Goal: Task Accomplishment & Management: Manage account settings

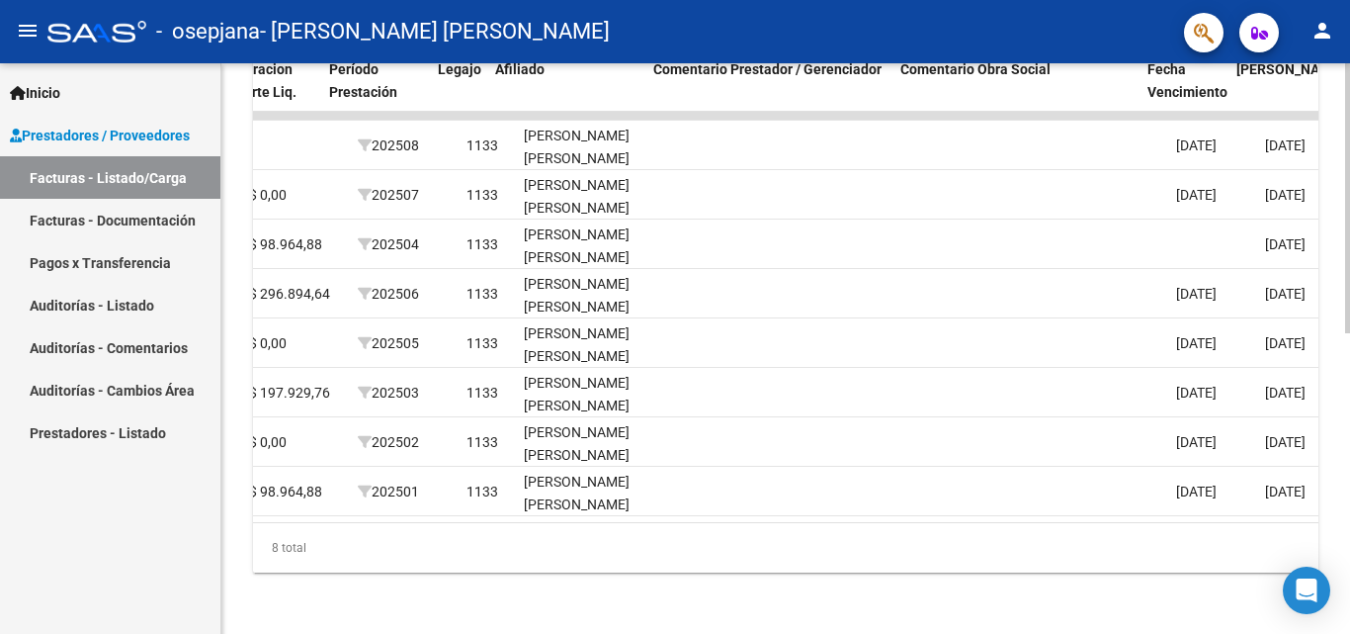
scroll to position [0, 2508]
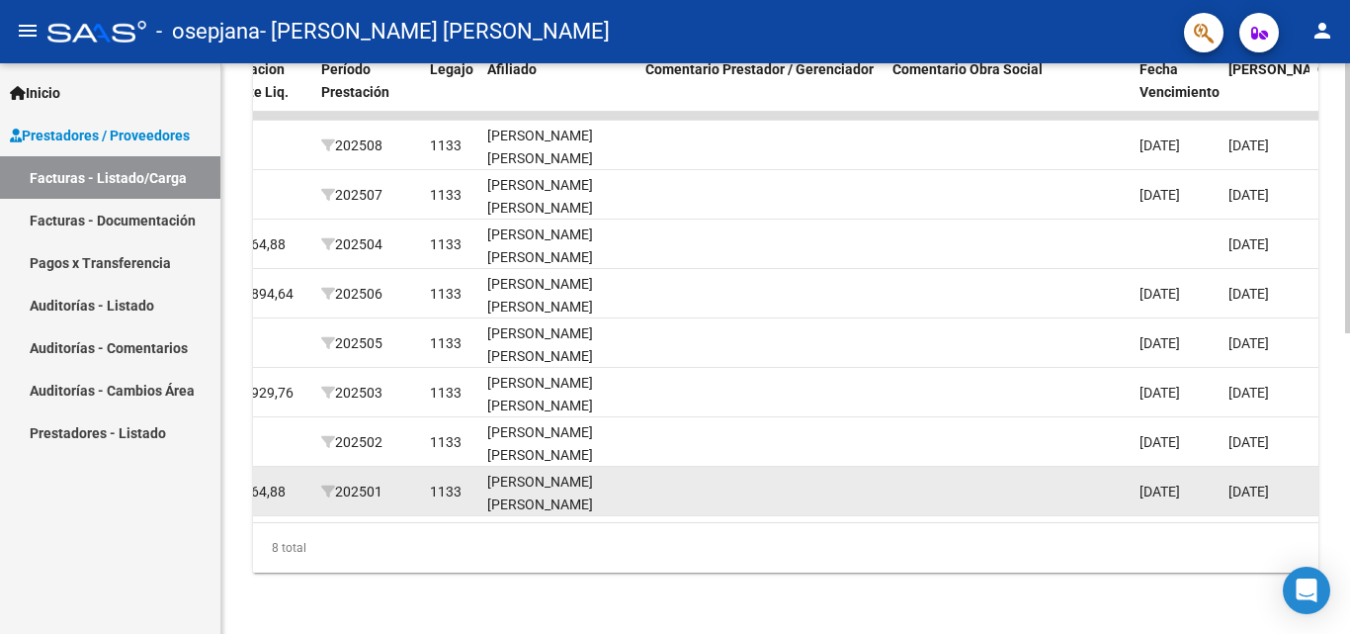
drag, startPoint x: 1083, startPoint y: 543, endPoint x: 1078, endPoint y: 506, distance: 37.1
click at [1078, 506] on div "ID CAE Facturado x Orden De Area Razón Social CPBT Monto Fecha Cpbt Días desde …" at bounding box center [786, 310] width 1066 height 524
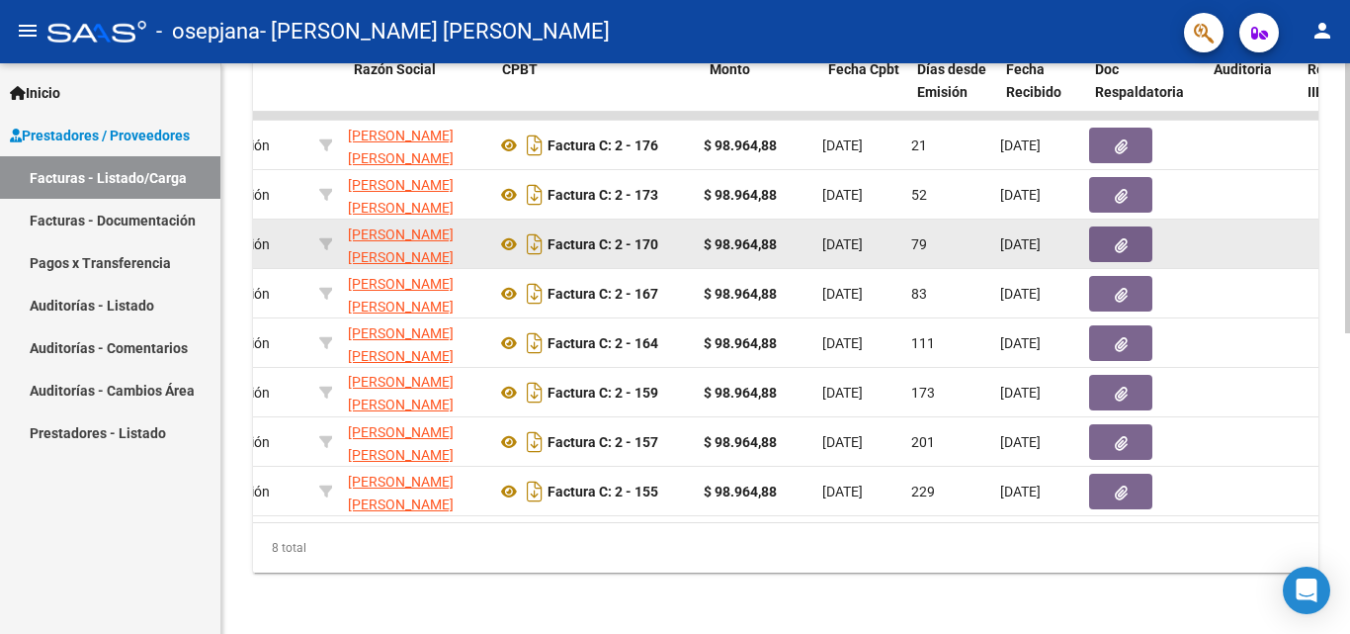
scroll to position [0, 448]
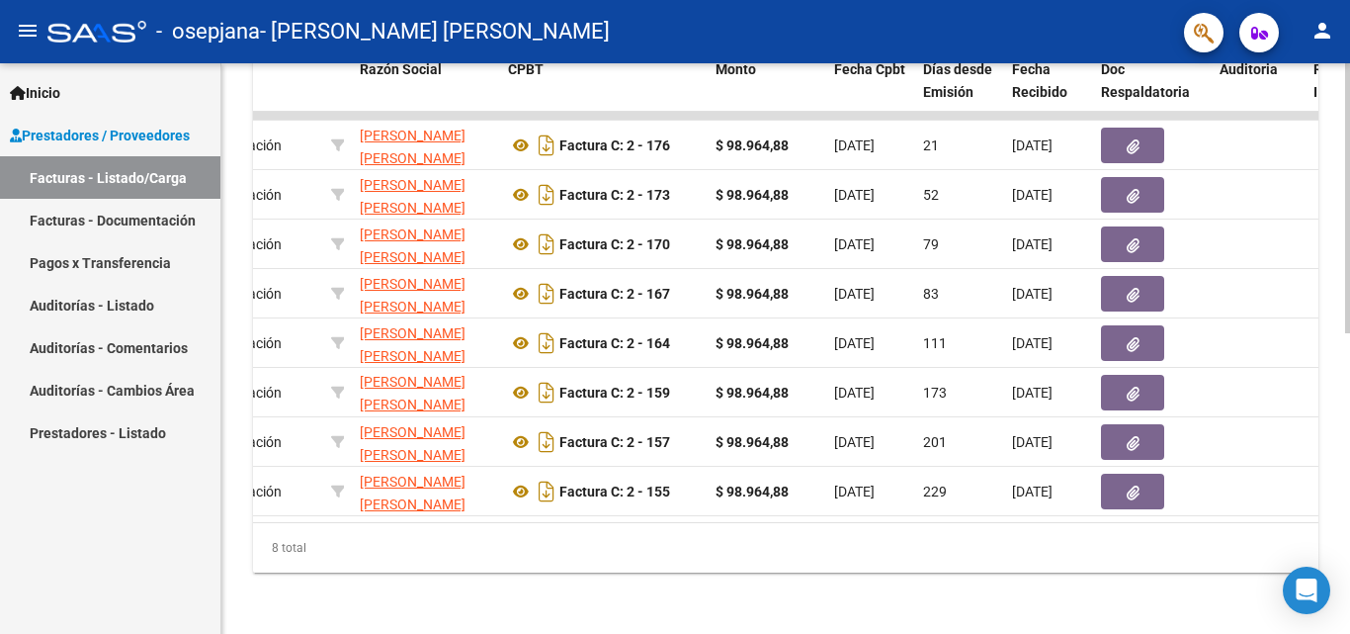
click at [1339, 96] on div "Video tutorial PRESTADORES -> Listado de CPBTs Emitidos por Prestadores / Prove…" at bounding box center [785, 40] width 1129 height 1189
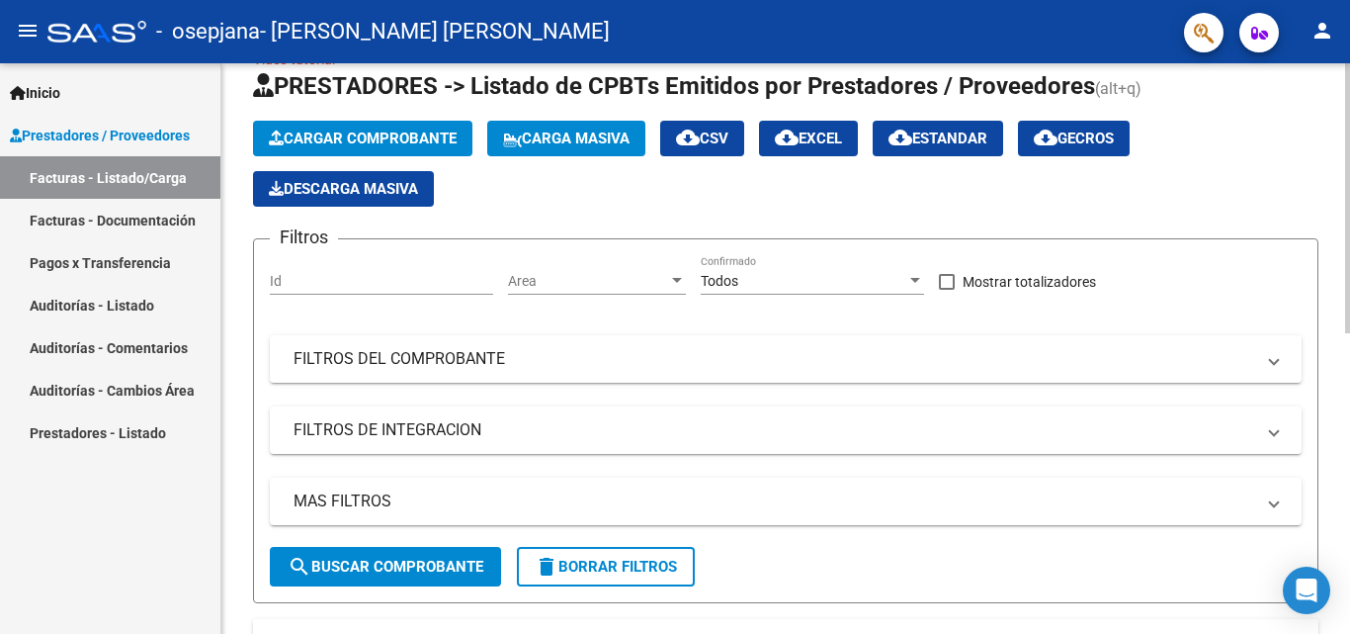
click at [1349, 82] on div at bounding box center [1347, 348] width 5 height 570
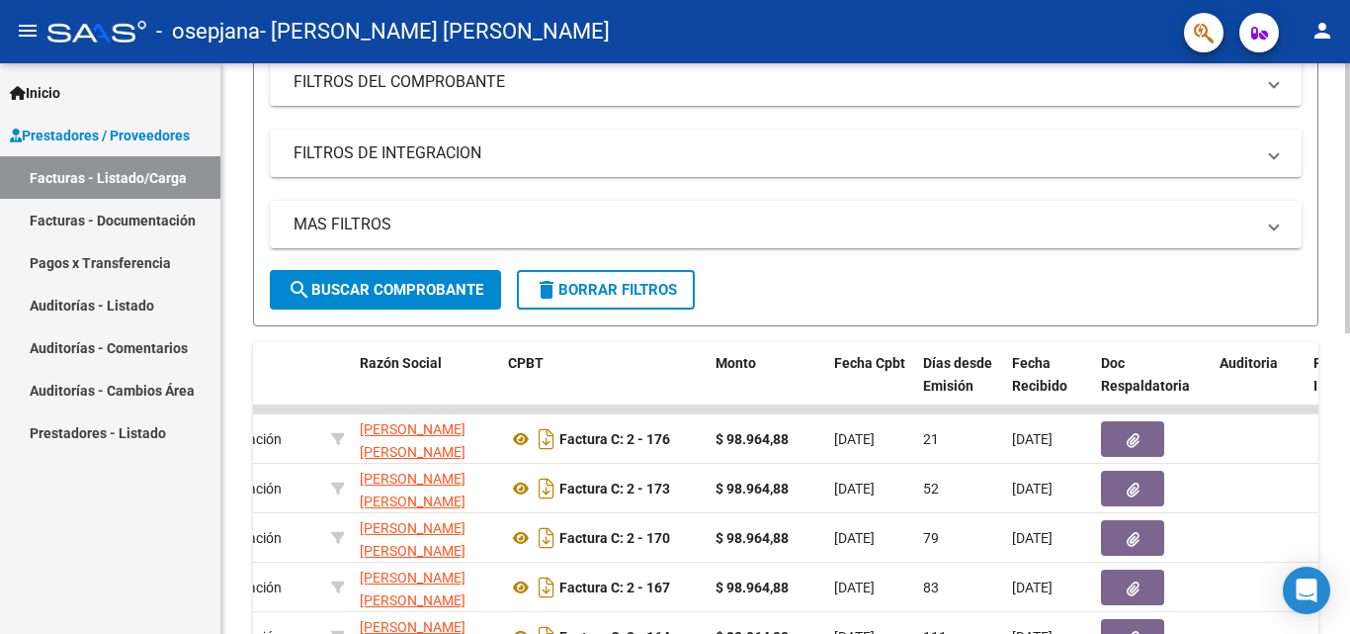
scroll to position [324, 0]
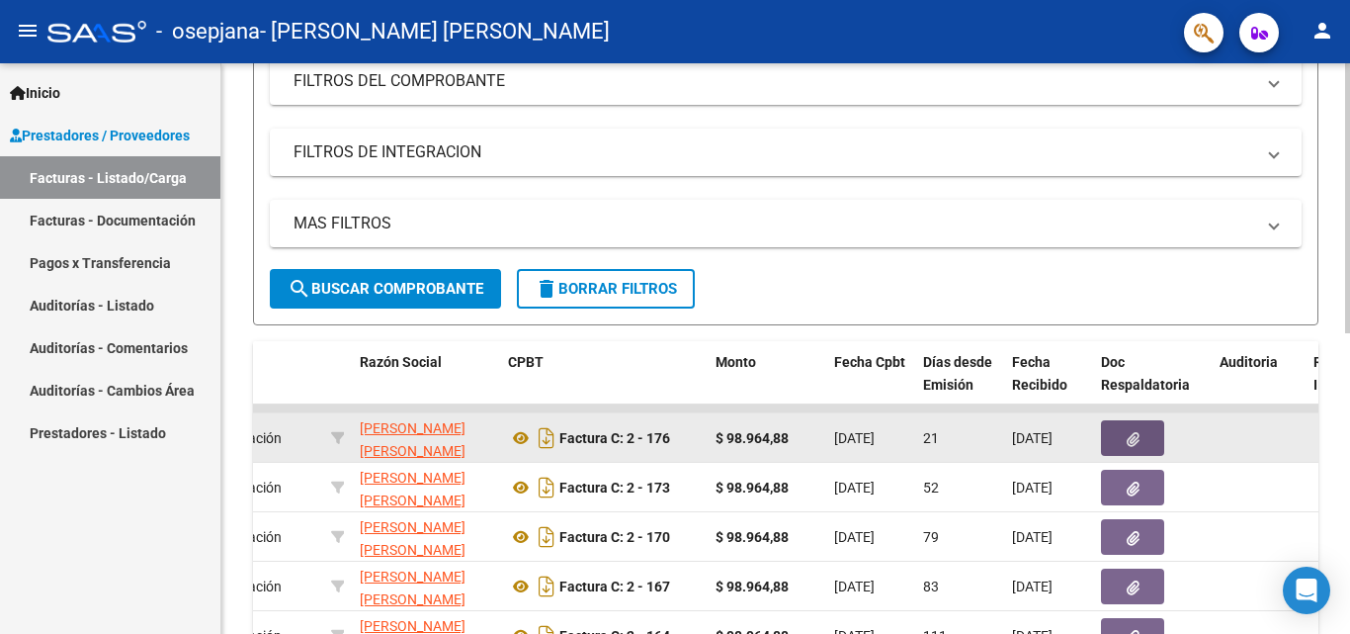
click at [1131, 444] on icon "button" at bounding box center [1133, 439] width 13 height 15
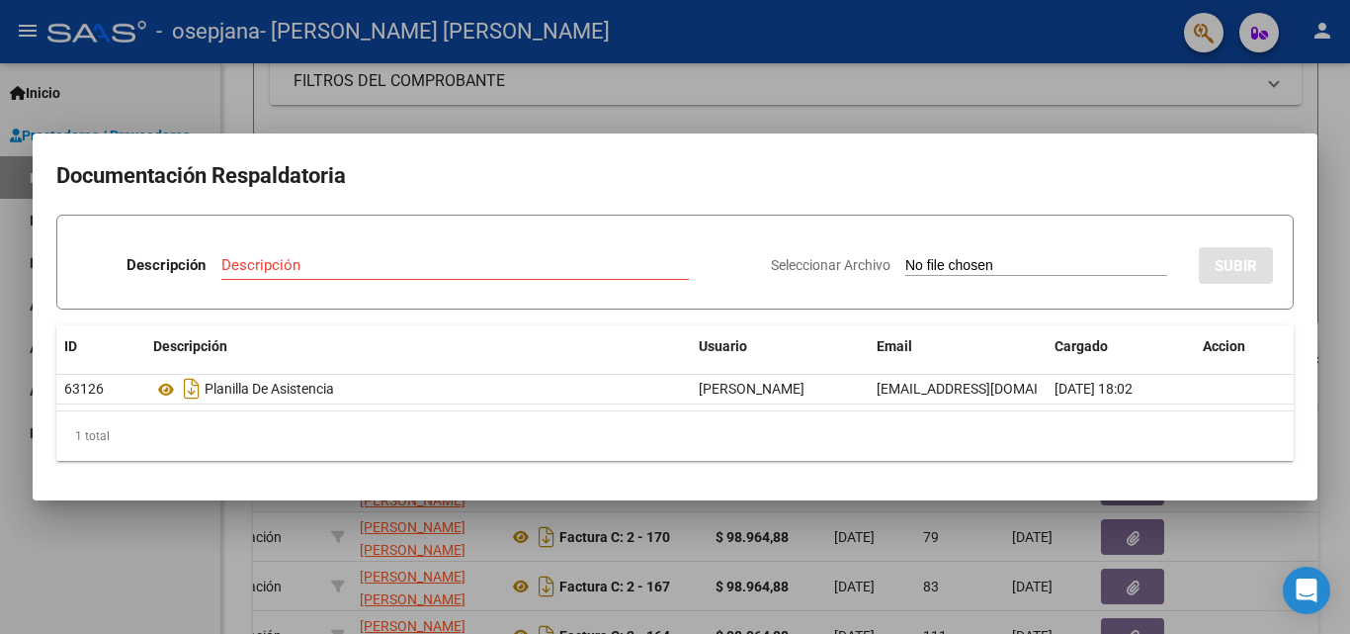
click at [1345, 452] on div at bounding box center [675, 317] width 1350 height 634
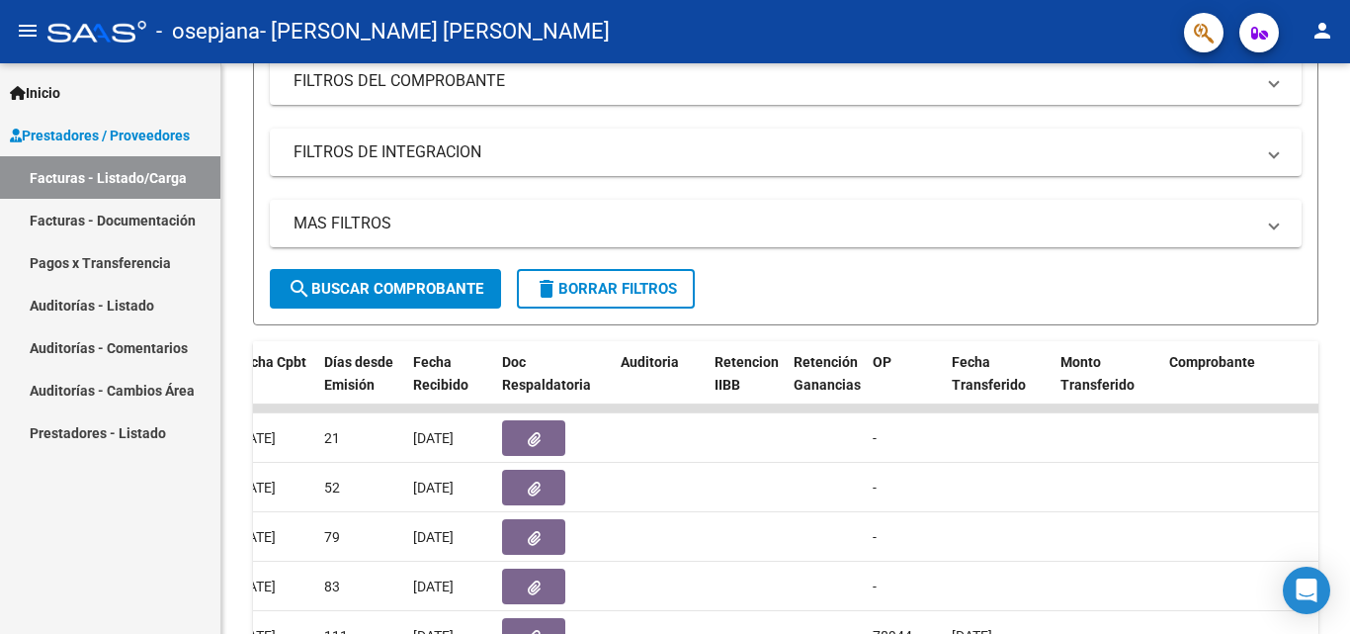
scroll to position [0, 1038]
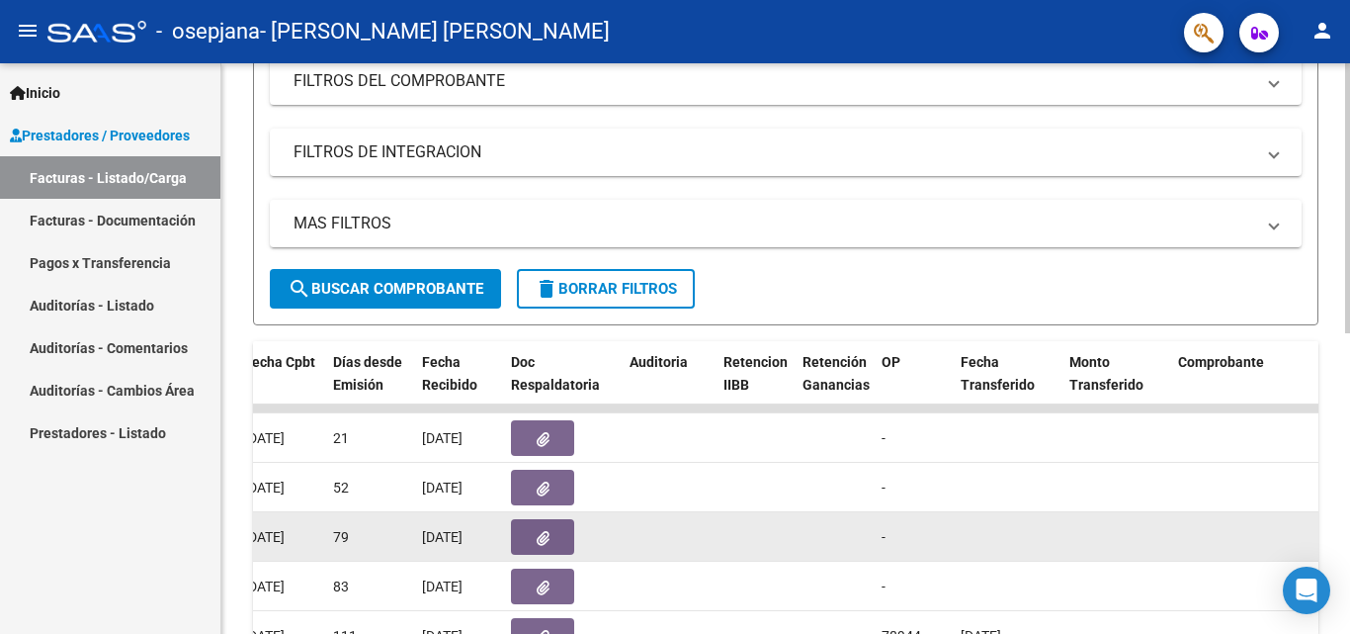
click at [540, 545] on icon "button" at bounding box center [543, 538] width 13 height 15
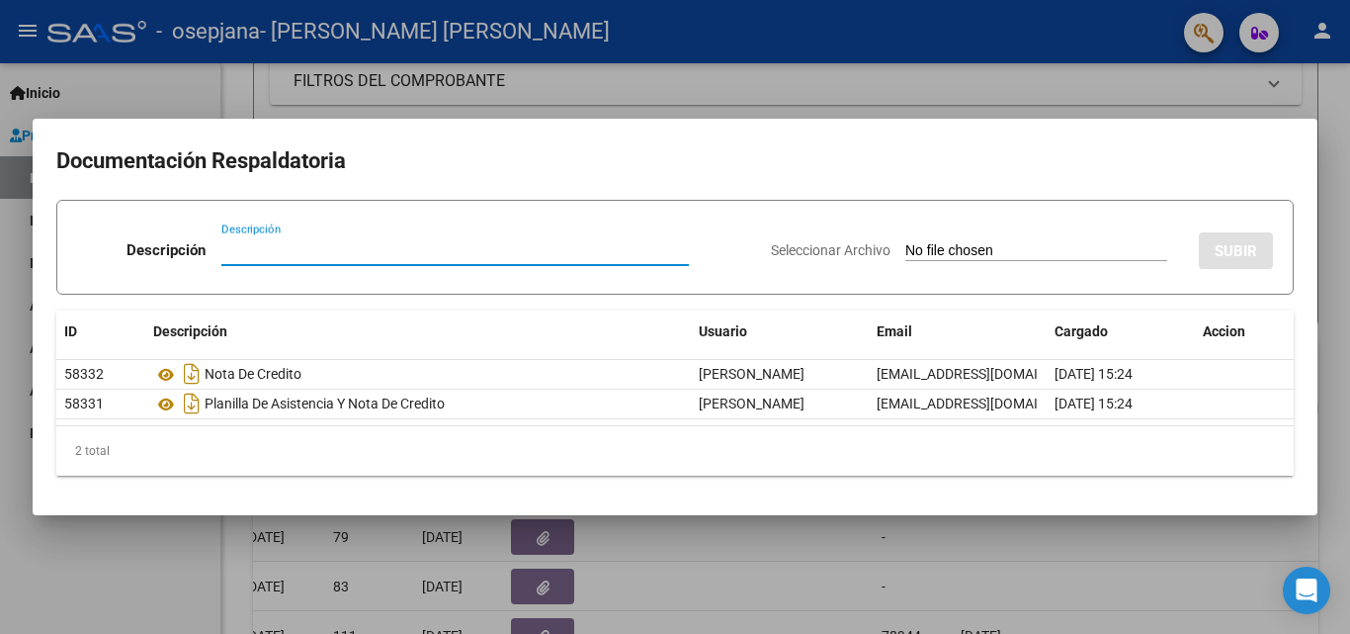
click at [249, 251] on input "Descripción" at bounding box center [455, 250] width 468 height 18
type input "Recibo"
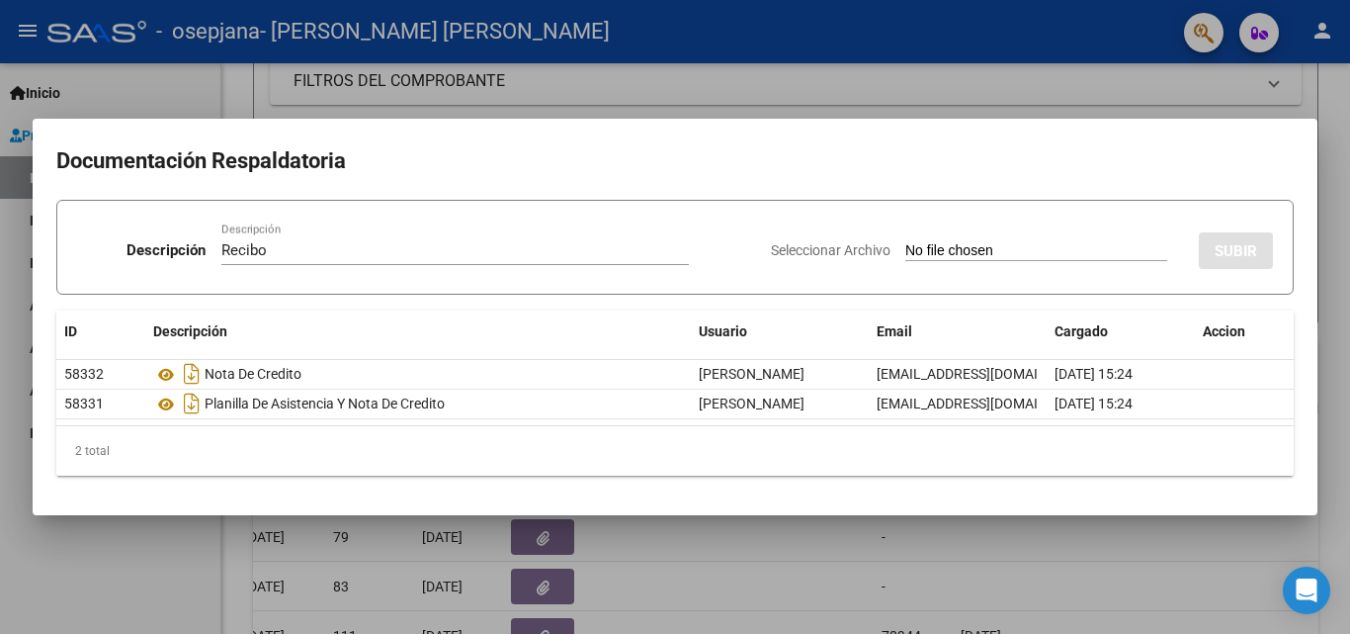
click at [934, 242] on input "Seleccionar Archivo" at bounding box center [1037, 251] width 262 height 19
type input "C:\fakepath\Plantilla reciboOSEPJANA.pdf"
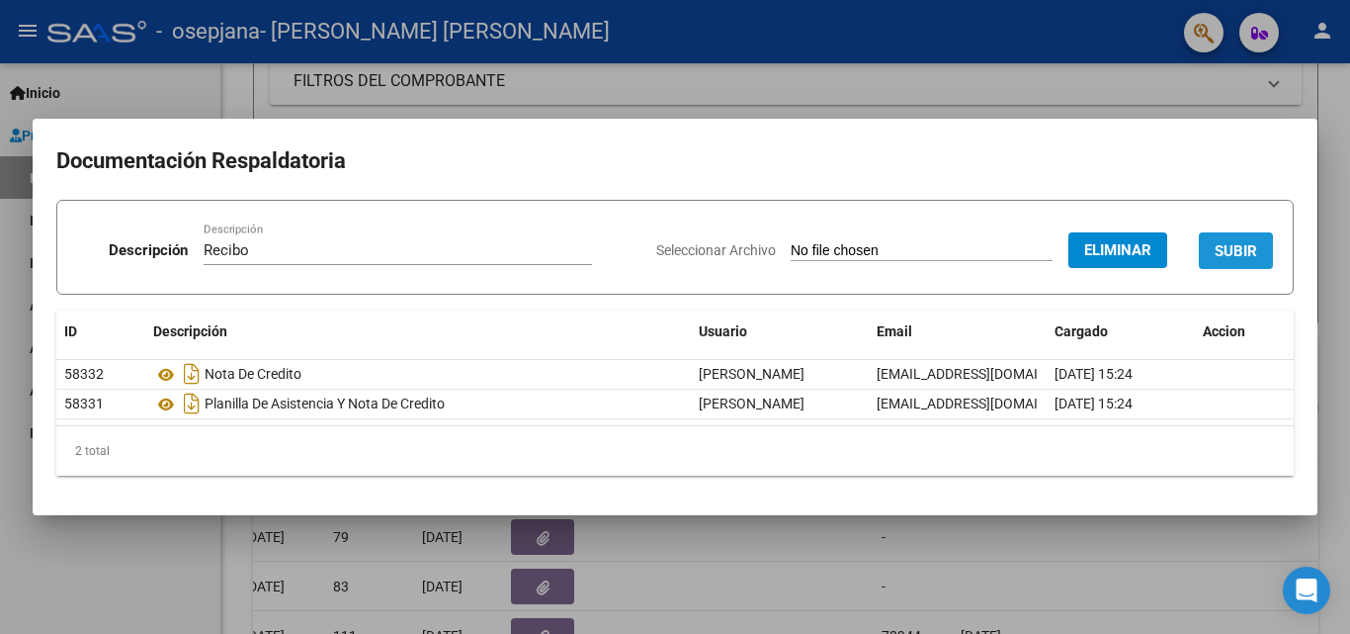
click at [1225, 256] on span "SUBIR" at bounding box center [1236, 251] width 43 height 18
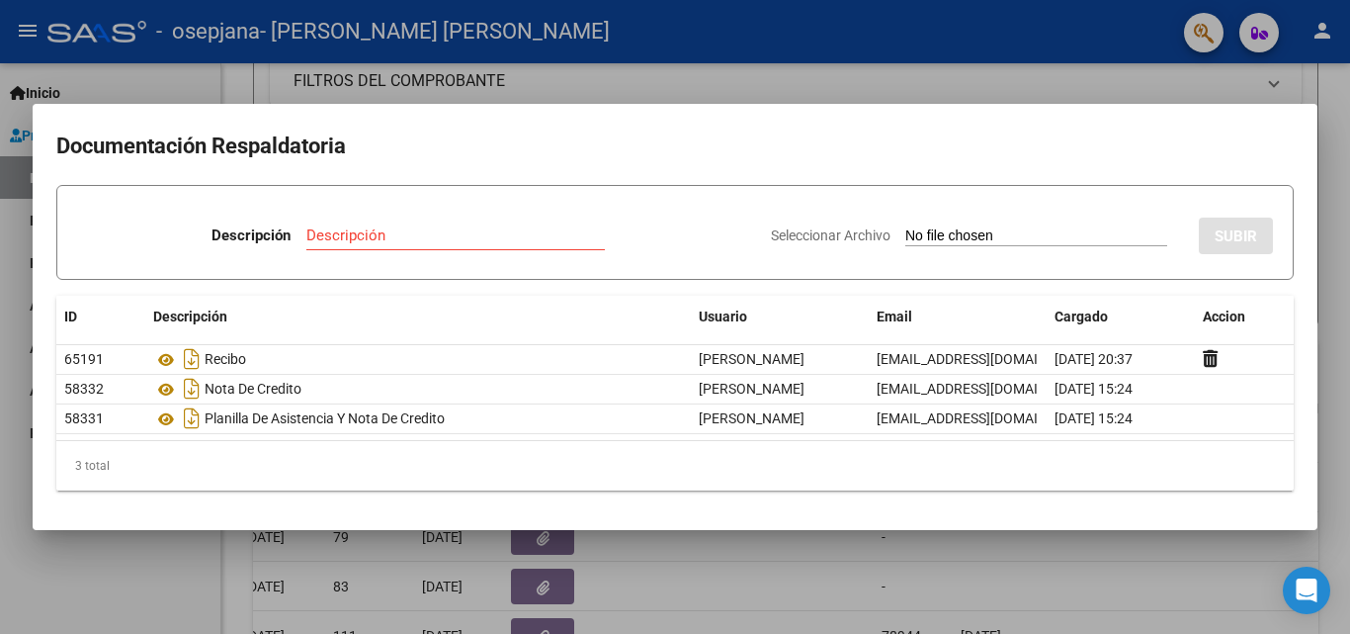
click at [1236, 70] on div at bounding box center [675, 317] width 1350 height 634
